Goal: Complete application form: Complete application form

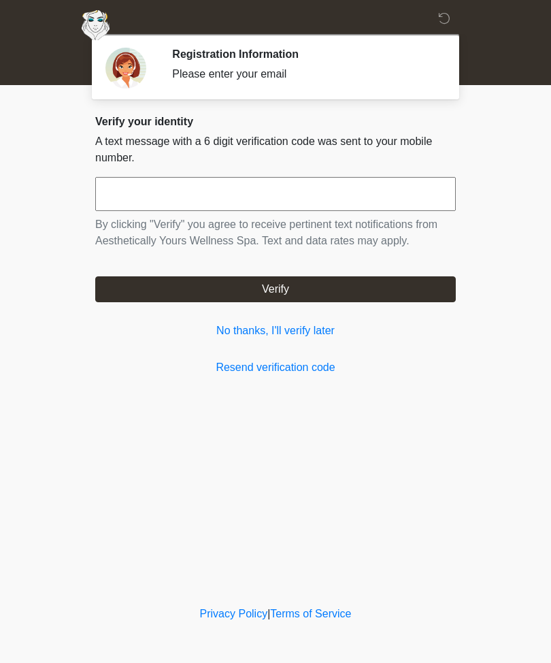
click at [297, 280] on button "Verify" at bounding box center [275, 289] width 361 height 26
click at [312, 286] on button "Verify" at bounding box center [275, 289] width 361 height 26
click at [300, 365] on link "Resend verification code" at bounding box center [275, 367] width 361 height 16
click at [263, 60] on h2 "Registration Information" at bounding box center [303, 54] width 263 height 13
click at [251, 65] on div "Registration Information Please enter your email" at bounding box center [303, 67] width 263 height 38
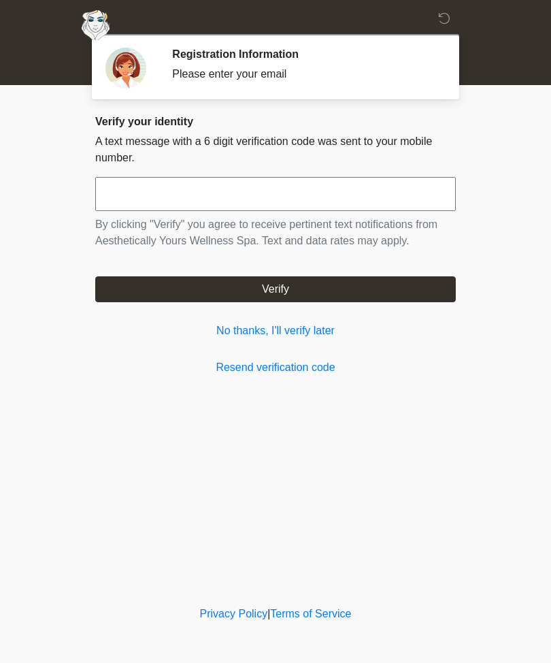
click at [168, 196] on input "text" at bounding box center [275, 194] width 361 height 34
click at [518, 92] on body "‎ ‎ ‎ ‎ Registration Information Please enter your email Some info about you Ch…" at bounding box center [275, 331] width 551 height 663
click at [441, 14] on icon at bounding box center [444, 18] width 12 height 12
click at [295, 327] on link "No thanks, I'll verify later" at bounding box center [275, 330] width 361 height 16
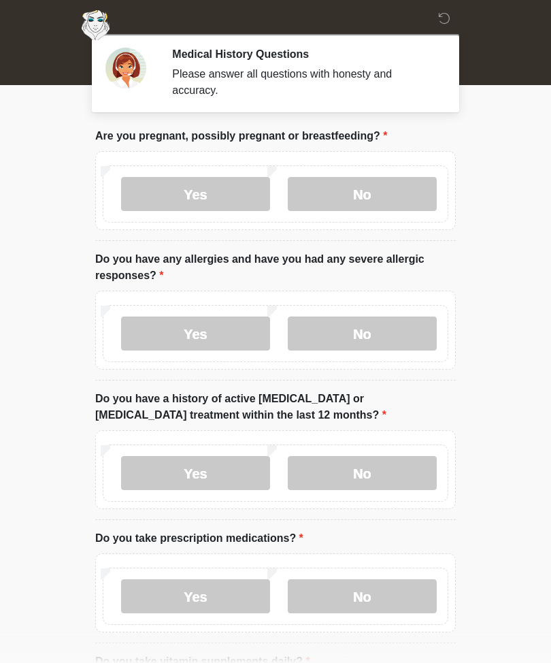
click at [364, 191] on label "No" at bounding box center [362, 194] width 149 height 34
click at [369, 337] on label "No" at bounding box center [362, 333] width 149 height 34
click at [382, 474] on label "No" at bounding box center [362, 473] width 149 height 34
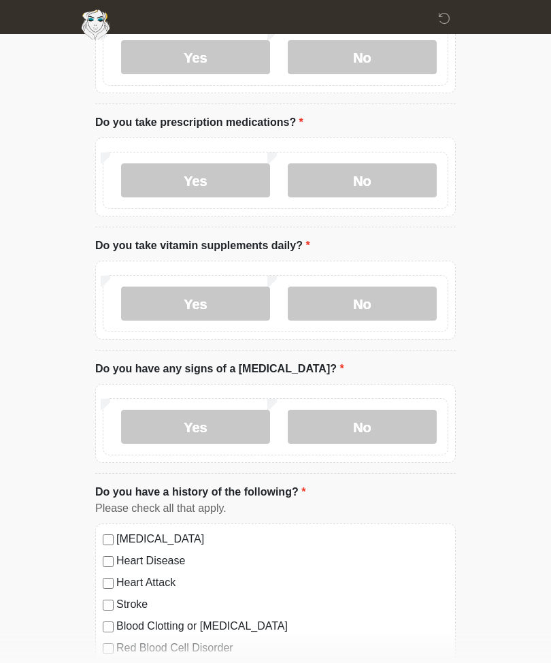
scroll to position [417, 0]
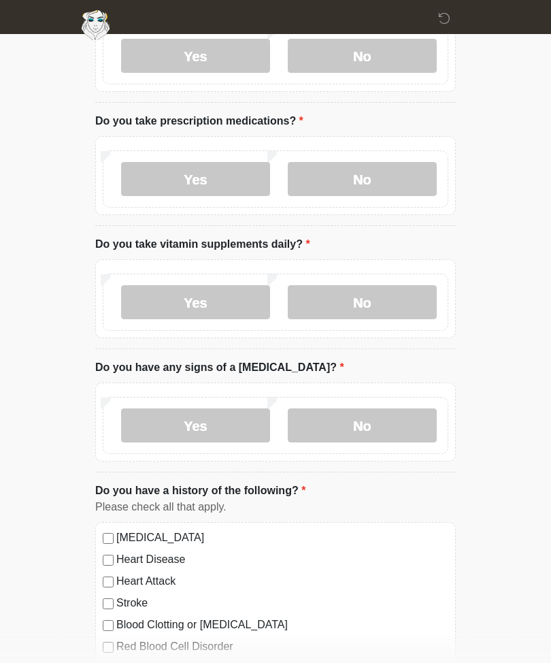
click at [220, 177] on label "Yes" at bounding box center [195, 179] width 149 height 34
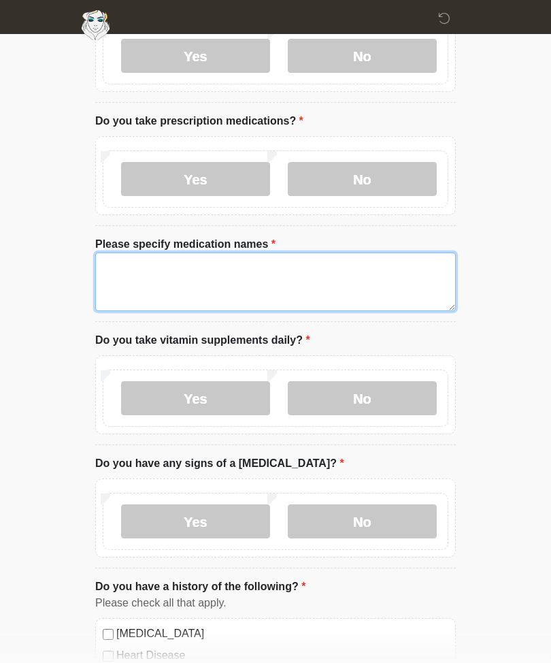
click at [194, 273] on textarea "Please specify medication names" at bounding box center [275, 281] width 361 height 59
type textarea "**********"
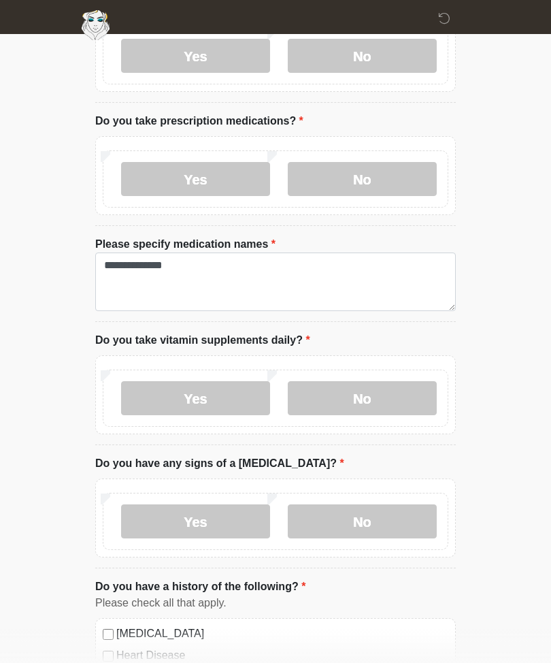
click at [232, 392] on label "Yes" at bounding box center [195, 398] width 149 height 34
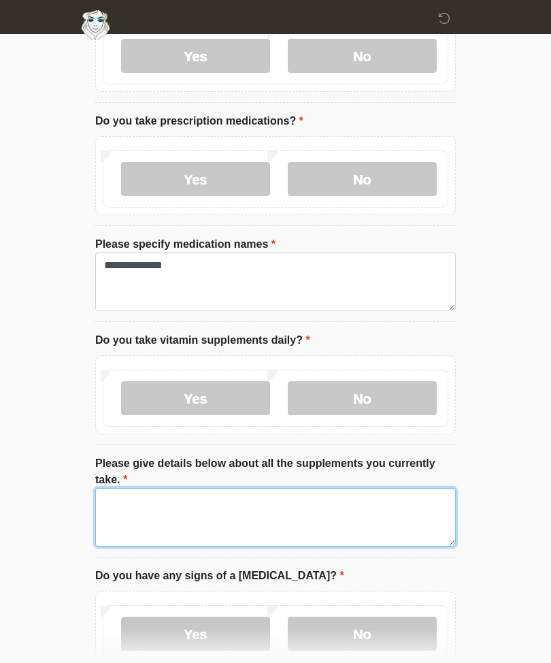
click at [181, 501] on textarea "Please give details below about all the supplements you currently take." at bounding box center [275, 517] width 361 height 59
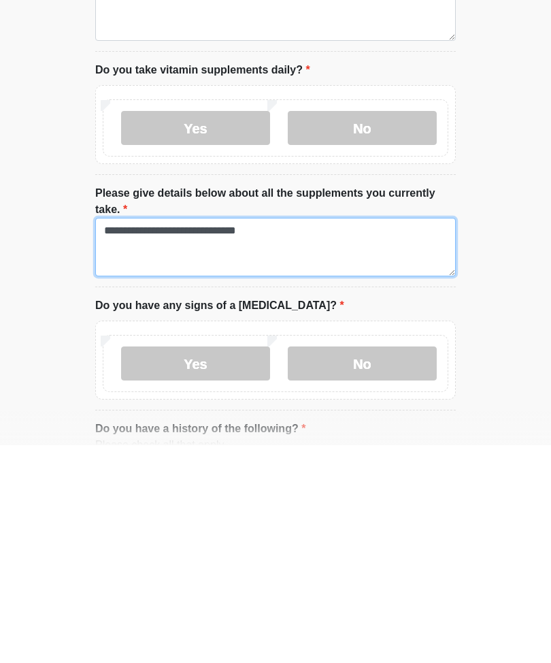
type textarea "**********"
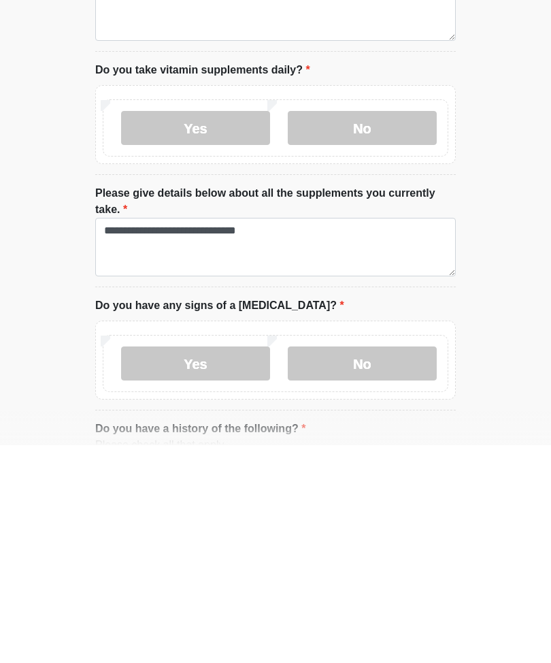
click at [379, 564] on label "No" at bounding box center [362, 581] width 149 height 34
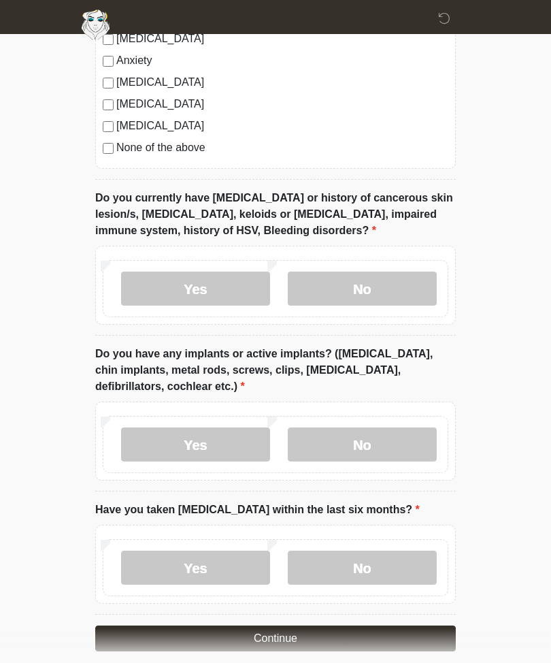
scroll to position [1267, 0]
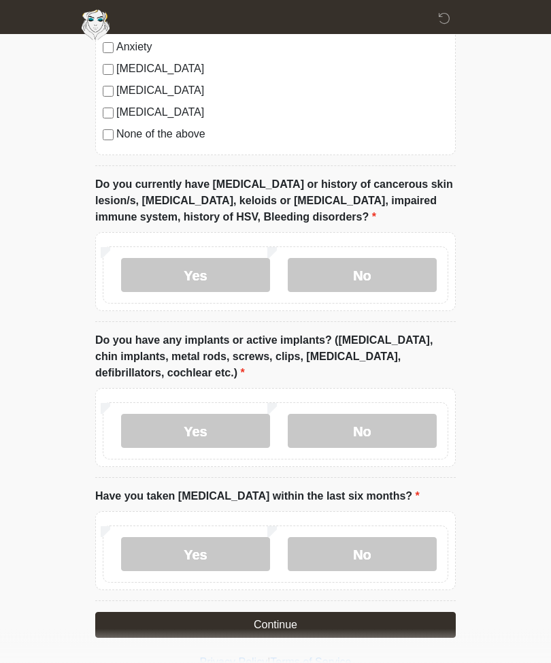
click at [378, 270] on label "No" at bounding box center [362, 276] width 149 height 34
click at [195, 414] on label "Yes" at bounding box center [195, 431] width 149 height 34
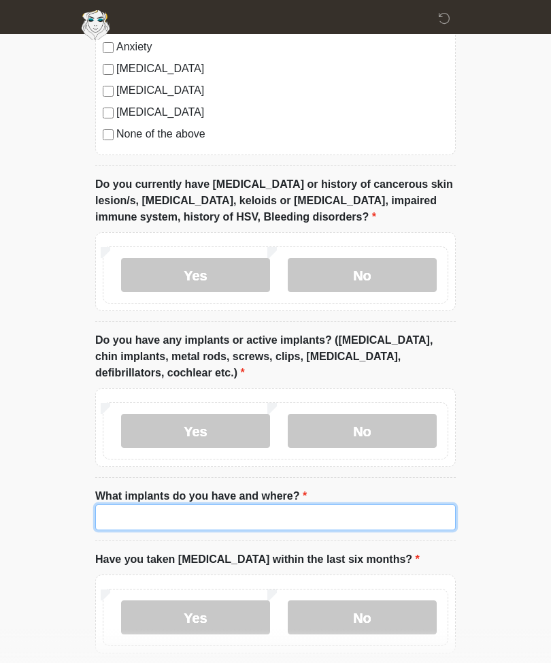
click at [198, 514] on input "What implants do you have and where?" at bounding box center [275, 517] width 361 height 26
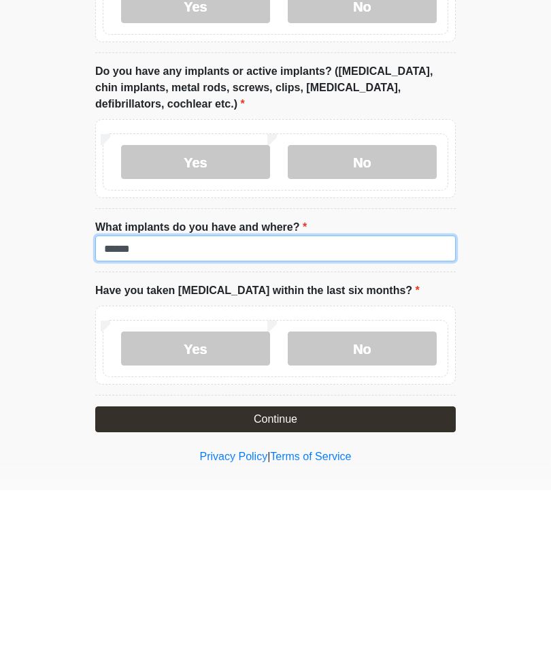
type input "******"
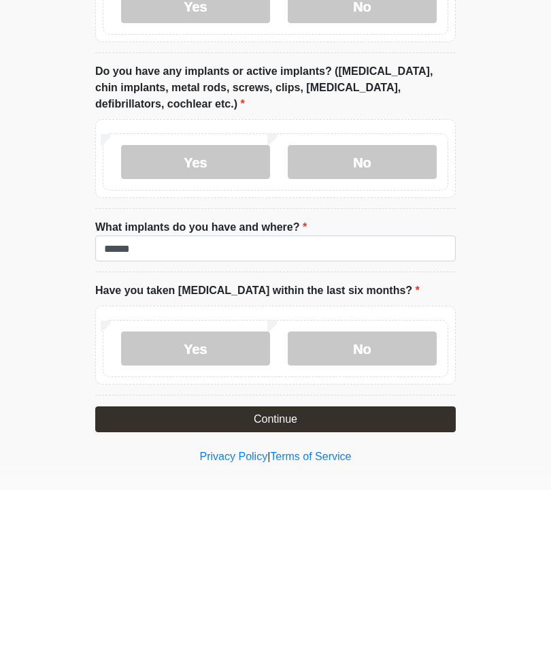
click at [382, 505] on label "No" at bounding box center [362, 522] width 149 height 34
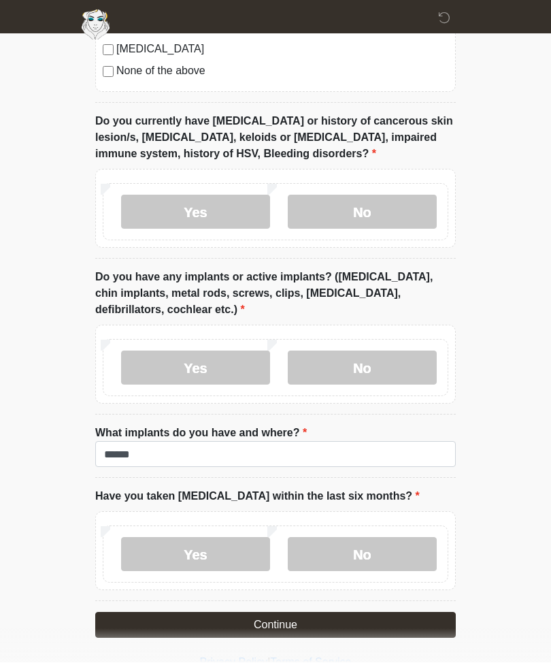
click at [368, 614] on button "Continue" at bounding box center [275, 625] width 361 height 26
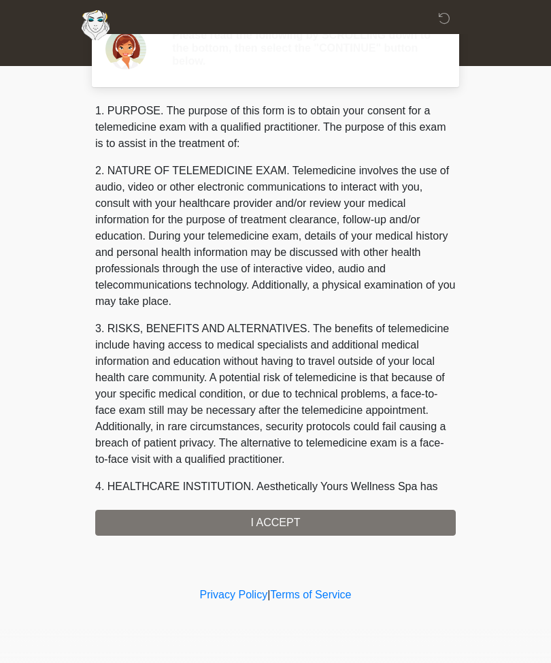
scroll to position [0, 0]
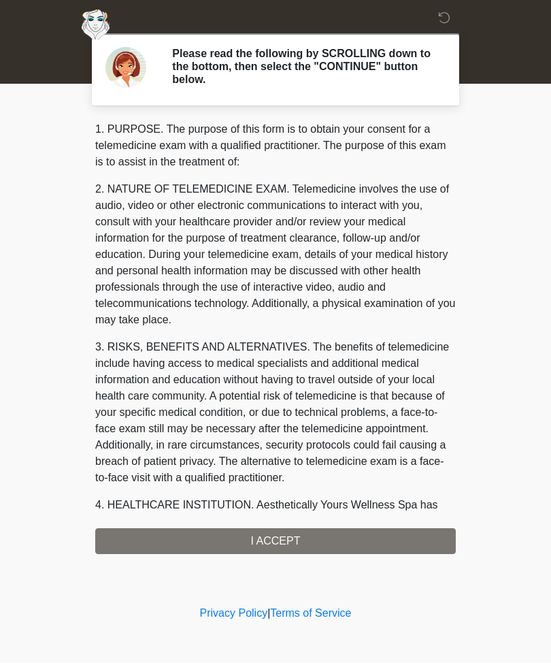
click at [365, 540] on div "1. PURPOSE. The purpose of this form is to obtain your consent for a telemedici…" at bounding box center [275, 338] width 361 height 433
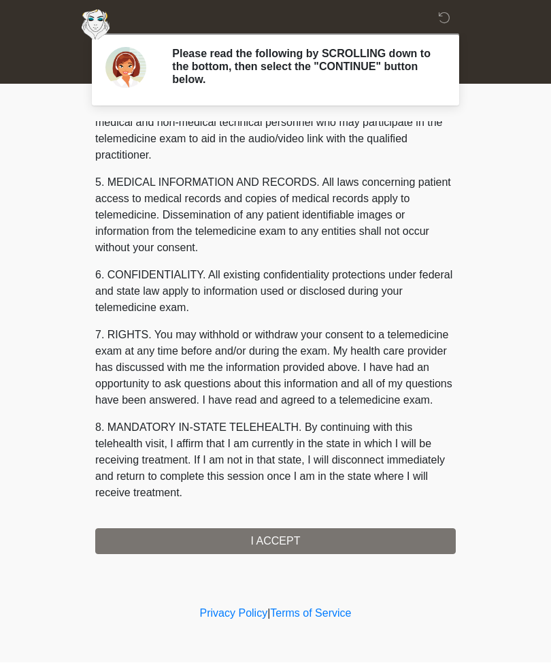
scroll to position [431, 0]
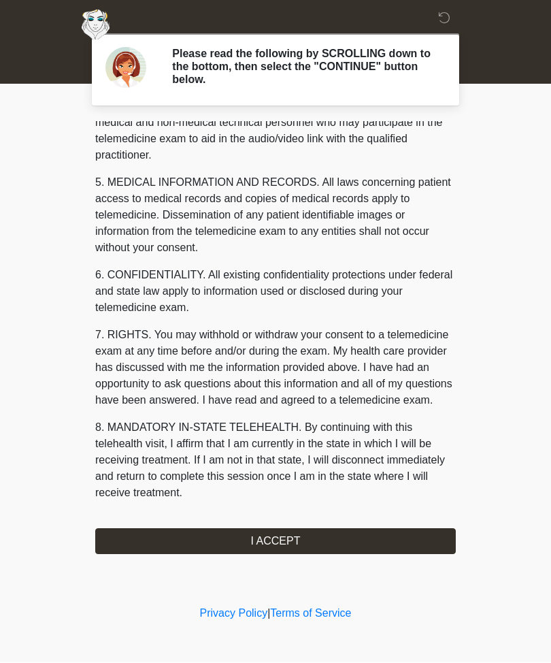
click at [331, 534] on button "I ACCEPT" at bounding box center [275, 542] width 361 height 26
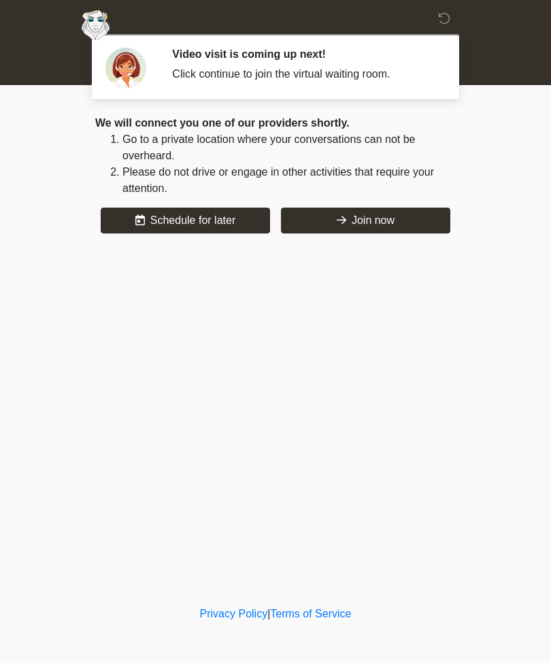
click at [356, 522] on div "‎ ‎ ‎ ‎ Video visit is coming up next! Click continue to join the virtual waiti…" at bounding box center [275, 302] width 408 height 576
click at [350, 222] on button "Join now" at bounding box center [365, 220] width 169 height 26
